Goal: Obtain resource: Download file/media

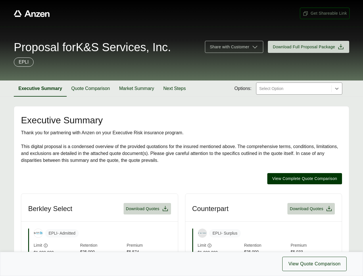
click at [325, 13] on span "Get Shareable Link" at bounding box center [325, 13] width 44 height 6
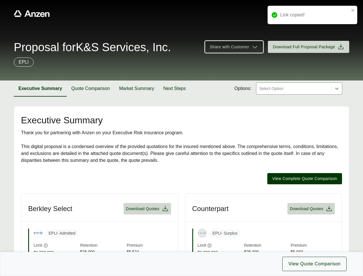
click at [234, 47] on span "Share with Customer" at bounding box center [229, 47] width 39 height 6
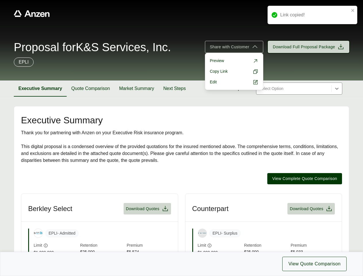
click at [308, 47] on span "Download Full Proposal Package" at bounding box center [304, 47] width 62 height 6
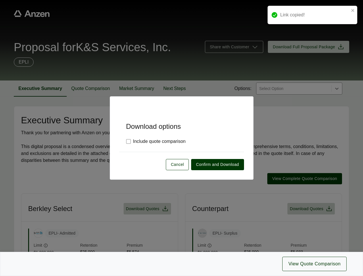
click at [40, 89] on div "Download options Include quote comparison Cancel Confirm and Download" at bounding box center [181, 138] width 363 height 276
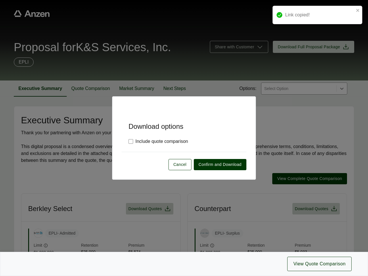
click at [91, 89] on div "Download options Include quote comparison Cancel Confirm and Download" at bounding box center [184, 138] width 368 height 276
click at [137, 89] on div "Download options Include quote comparison Cancel Confirm and Download" at bounding box center [184, 138] width 368 height 276
click at [174, 89] on div "Download options Include quote comparison Cancel Confirm and Download" at bounding box center [184, 138] width 368 height 276
click at [305, 178] on div "Download options Include quote comparison Cancel Confirm and Download" at bounding box center [184, 138] width 368 height 276
click at [181, 234] on div "Download options Include quote comparison Cancel Confirm and Download" at bounding box center [184, 138] width 368 height 276
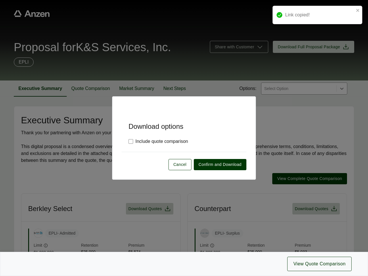
click at [147, 209] on div "Download options Include quote comparison Cancel Confirm and Download" at bounding box center [184, 138] width 368 height 276
